Goal: Information Seeking & Learning: Find specific fact

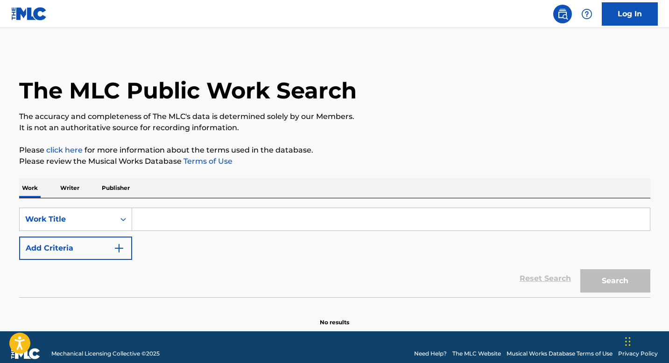
click at [121, 248] on img "Search Form" at bounding box center [119, 248] width 11 height 11
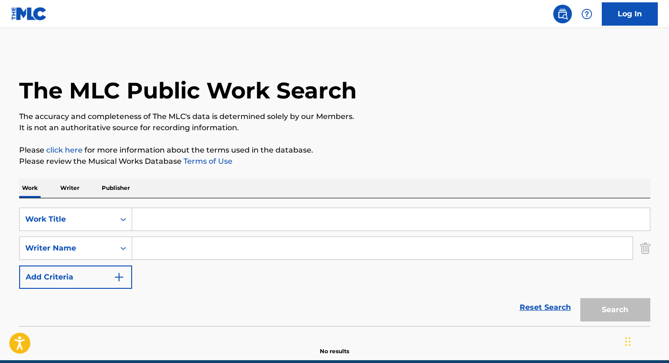
click at [148, 246] on input "Search Form" at bounding box center [382, 248] width 501 height 22
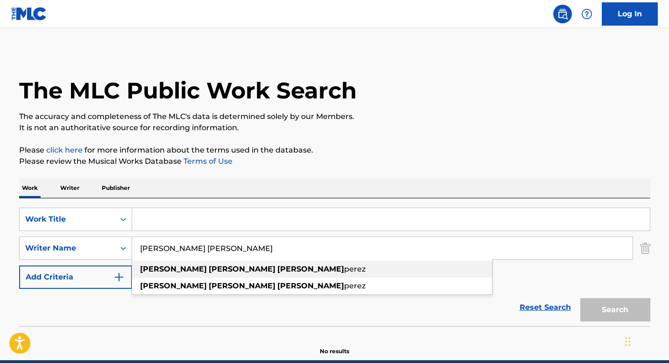
click at [164, 265] on strong "[PERSON_NAME]" at bounding box center [173, 269] width 67 height 9
type input "[PERSON_NAME] [PERSON_NAME]"
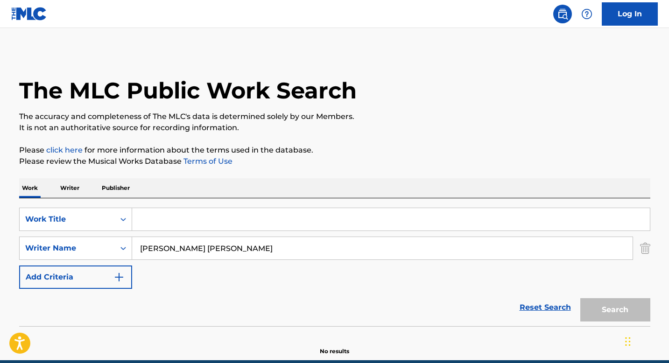
click at [164, 265] on div "SearchWithCriteria0c4fe08d-d0b1-4f9e-8f14-d270ae3dcf15 Work Title SearchWithCri…" at bounding box center [335, 248] width 632 height 81
click at [302, 251] on input "[PERSON_NAME] [PERSON_NAME]" at bounding box center [382, 248] width 501 height 22
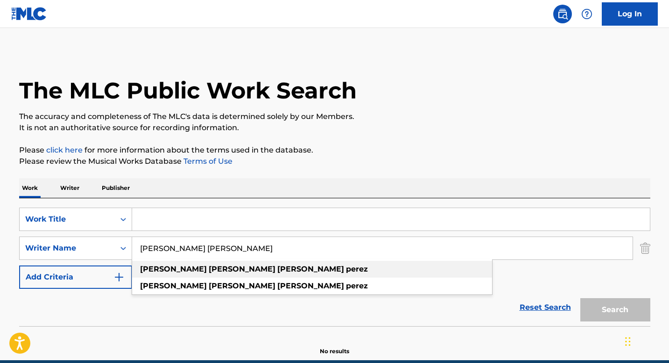
click at [293, 272] on div "[PERSON_NAME] [PERSON_NAME]" at bounding box center [312, 269] width 360 height 17
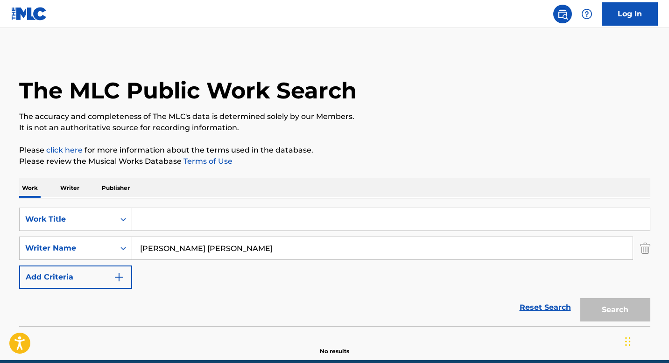
click at [66, 187] on p "Writer" at bounding box center [69, 188] width 25 height 20
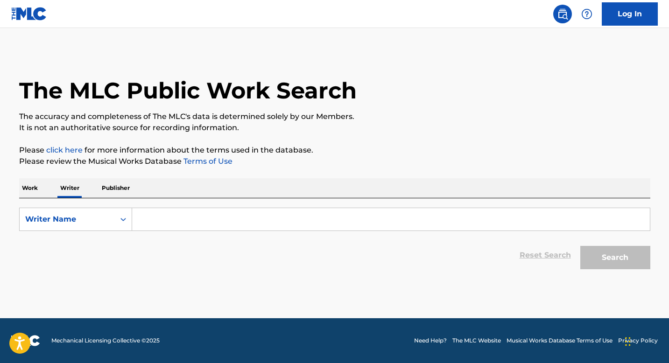
click at [155, 225] on input "Search Form" at bounding box center [391, 219] width 518 height 22
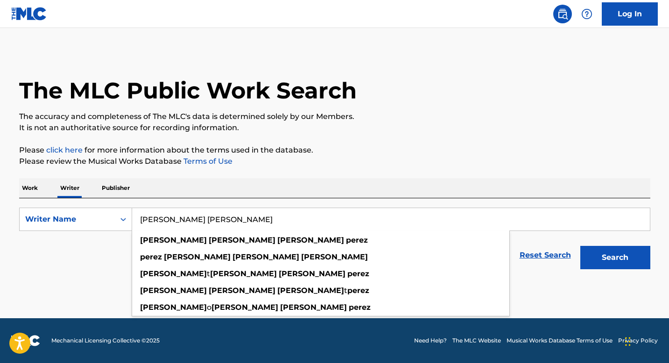
type input "[PERSON_NAME] [PERSON_NAME]"
click at [581, 246] on button "Search" at bounding box center [616, 257] width 70 height 23
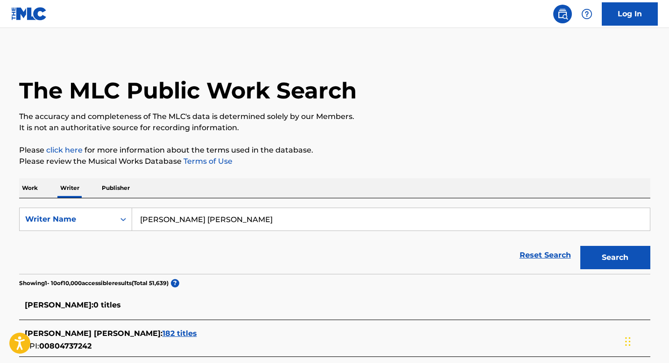
click at [49, 250] on div "Reset Search Search" at bounding box center [335, 255] width 632 height 37
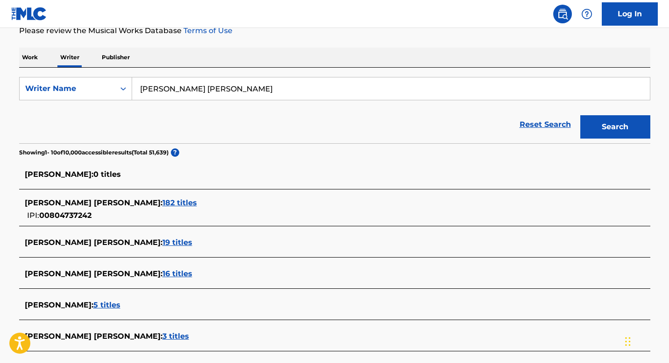
scroll to position [112, 0]
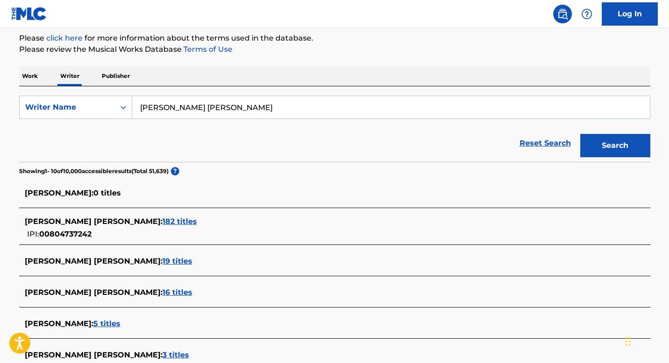
click at [165, 262] on span "19 titles" at bounding box center [178, 261] width 30 height 9
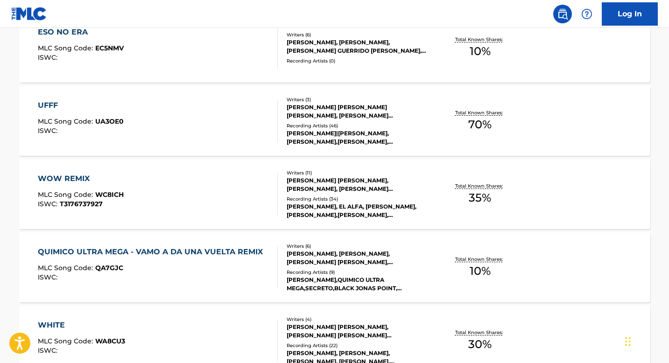
scroll to position [318, 0]
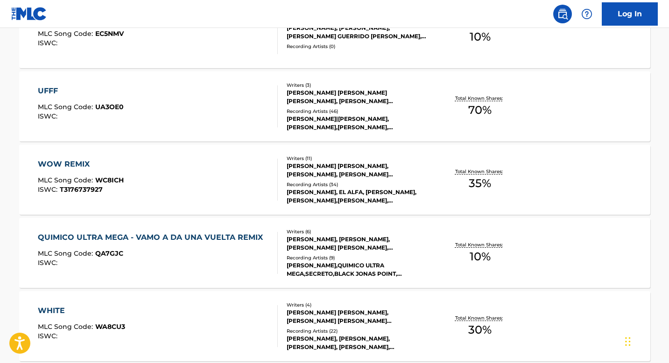
click at [464, 235] on div "QUIMICO ULTRA MEGA - VAMO A DA UNA VUELTA REMIX MLC Song Code : QA7GJC ISWC : W…" at bounding box center [335, 253] width 632 height 70
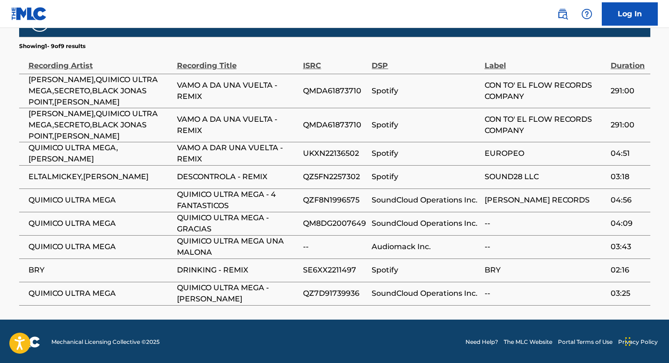
scroll to position [682, 0]
